Goal: Task Accomplishment & Management: Manage account settings

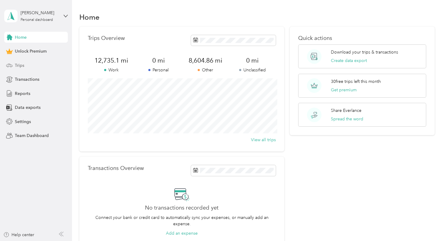
click at [53, 62] on div "Trips" at bounding box center [36, 65] width 64 height 11
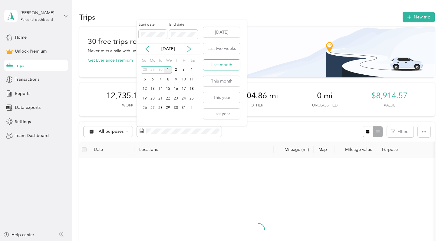
click at [211, 61] on button "Last month" at bounding box center [221, 65] width 37 height 11
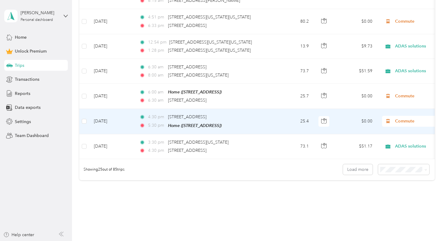
scroll to position [646, 0]
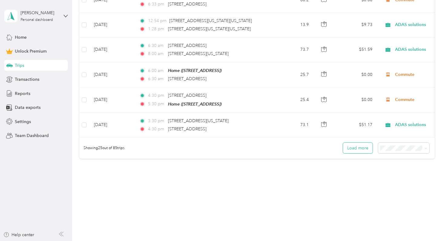
click at [357, 148] on button "Load more" at bounding box center [358, 148] width 30 height 11
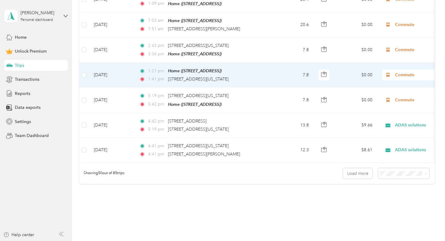
scroll to position [1248, 0]
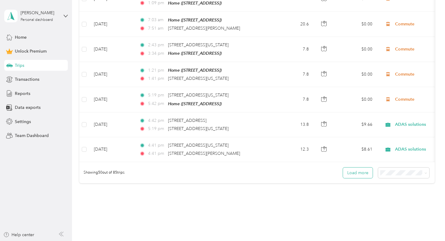
click at [365, 168] on button "Load more" at bounding box center [358, 173] width 30 height 11
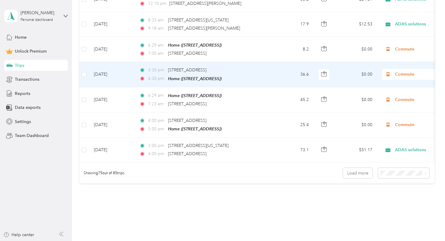
scroll to position [1874, 0]
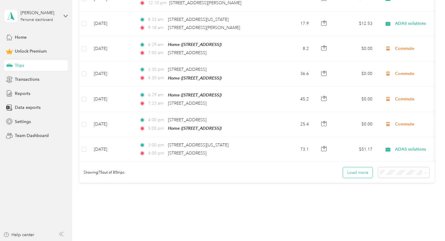
click at [353, 169] on button "Load more" at bounding box center [358, 173] width 30 height 11
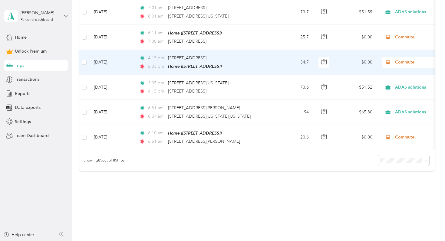
scroll to position [2145, 0]
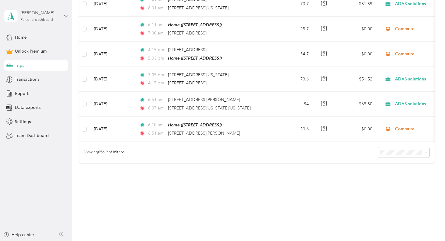
click at [57, 13] on div "[PERSON_NAME]" at bounding box center [40, 13] width 38 height 6
click at [54, 47] on div "Log out" at bounding box center [67, 48] width 119 height 11
